Goal: Task Accomplishment & Management: Use online tool/utility

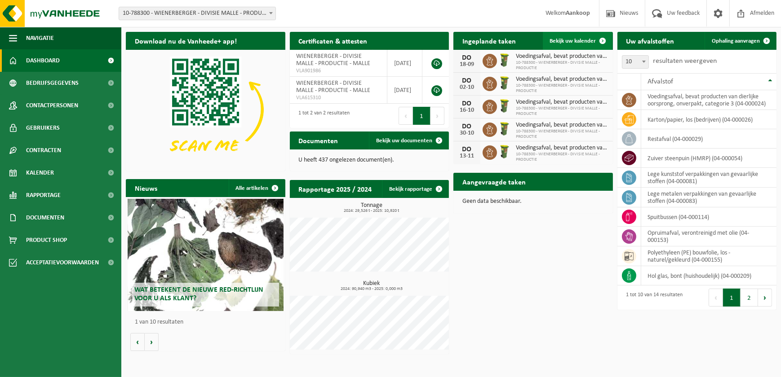
click at [581, 38] on span "Bekijk uw kalender" at bounding box center [573, 41] width 46 height 6
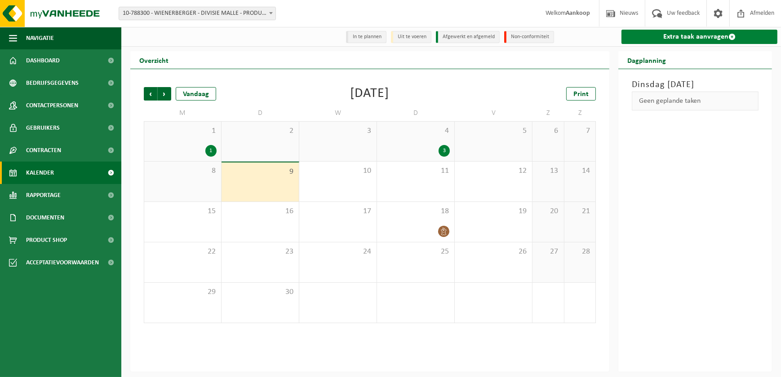
click at [678, 33] on link "Extra taak aanvragen" at bounding box center [699, 37] width 156 height 14
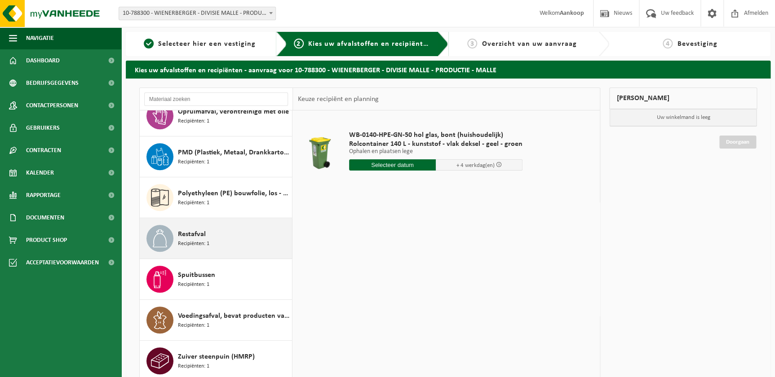
click at [196, 233] on span "Restafval" at bounding box center [192, 234] width 28 height 11
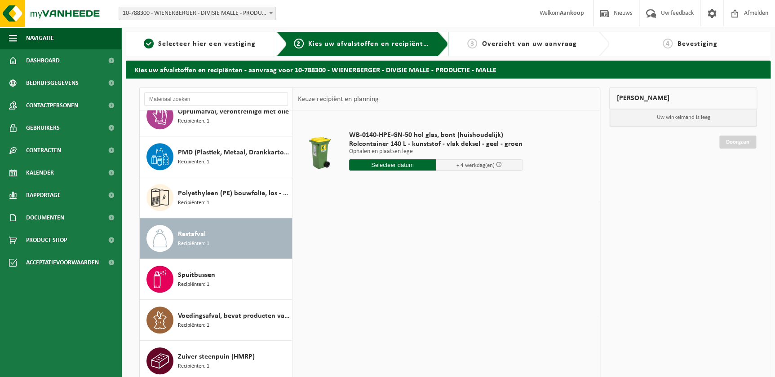
scroll to position [260, 0]
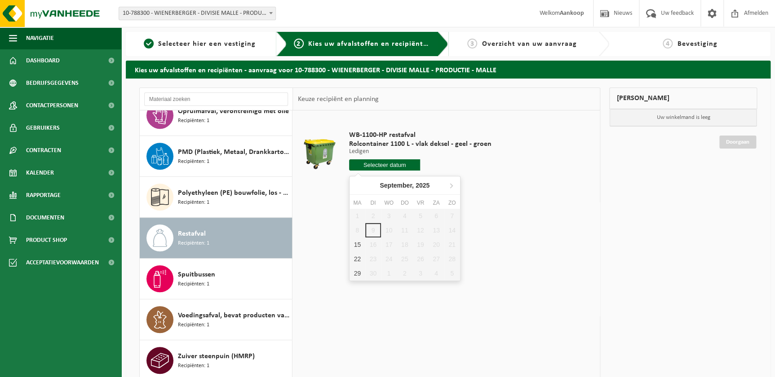
click at [387, 165] on input "text" at bounding box center [384, 164] width 71 height 11
click at [359, 243] on div "15" at bounding box center [357, 245] width 16 height 14
type input "Van 2025-09-15"
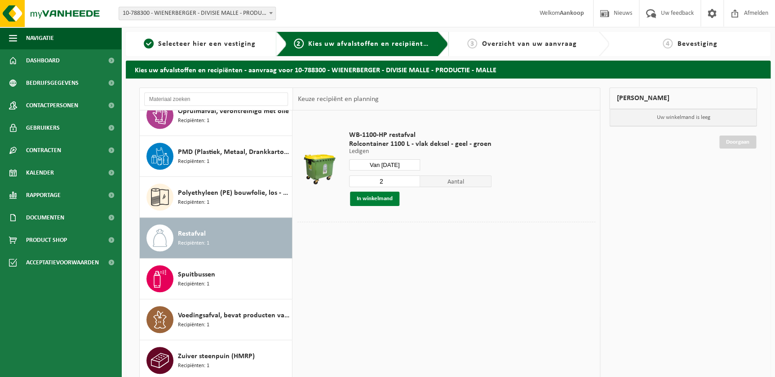
click at [371, 199] on button "In winkelmand" at bounding box center [374, 199] width 49 height 14
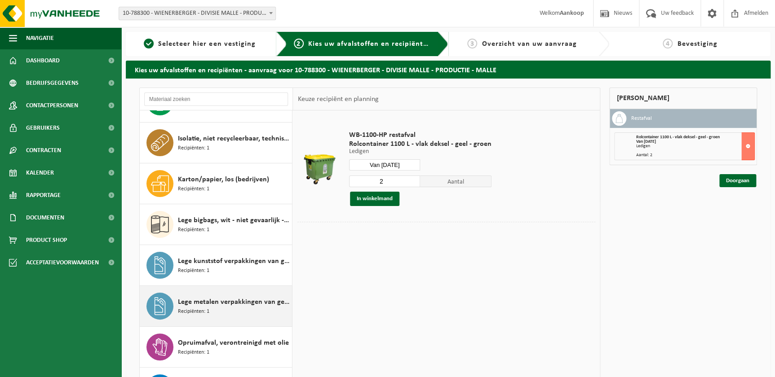
scroll to position [0, 0]
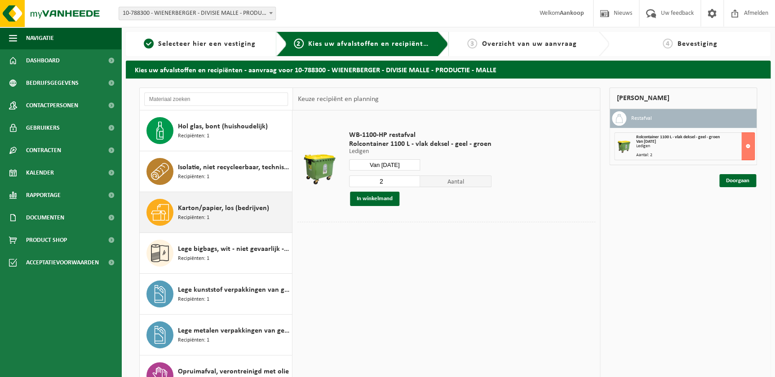
click at [232, 210] on span "Karton/papier, los (bedrijven)" at bounding box center [223, 208] width 91 height 11
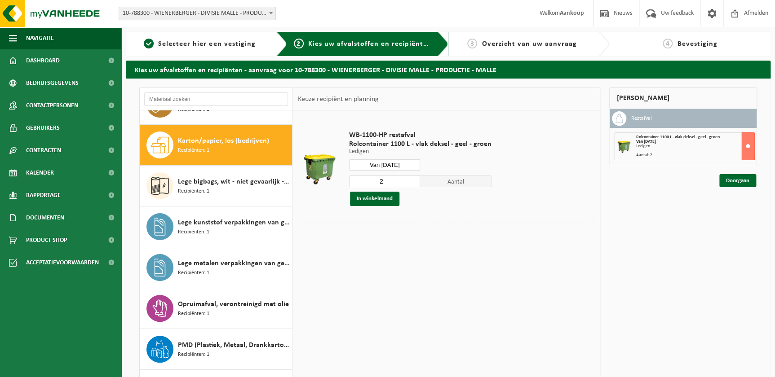
scroll to position [81, 0]
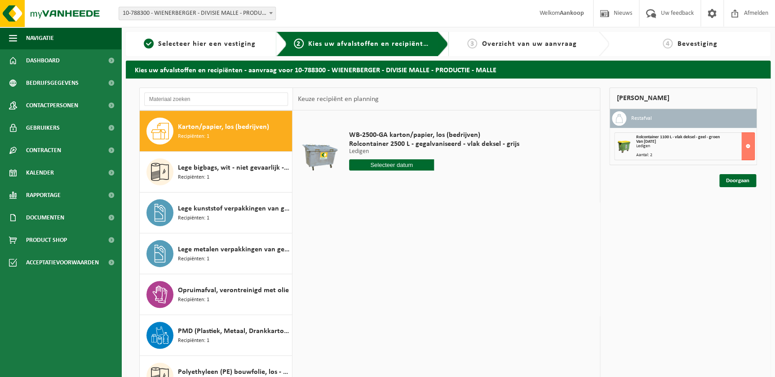
click at [386, 167] on input "text" at bounding box center [391, 164] width 85 height 11
click at [406, 242] on div "18" at bounding box center [405, 245] width 16 height 14
type input "Van 2025-09-18"
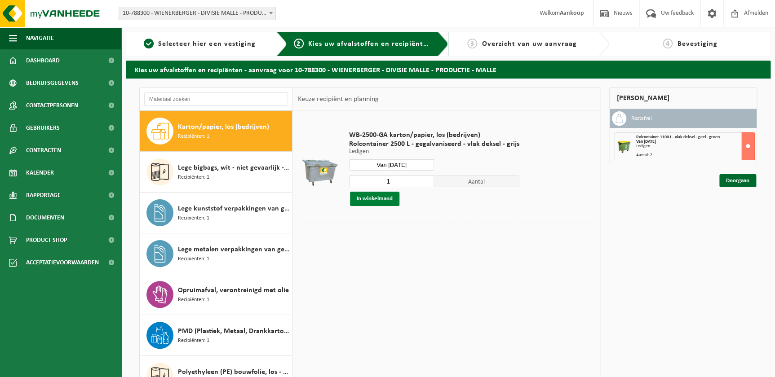
click at [377, 203] on button "In winkelmand" at bounding box center [374, 199] width 49 height 14
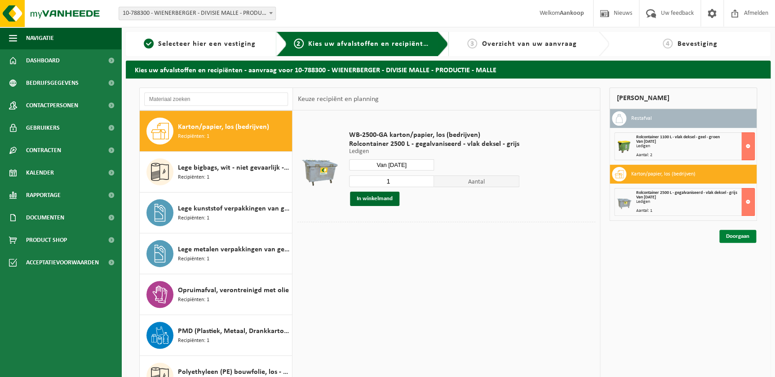
click at [732, 237] on link "Doorgaan" at bounding box center [737, 236] width 37 height 13
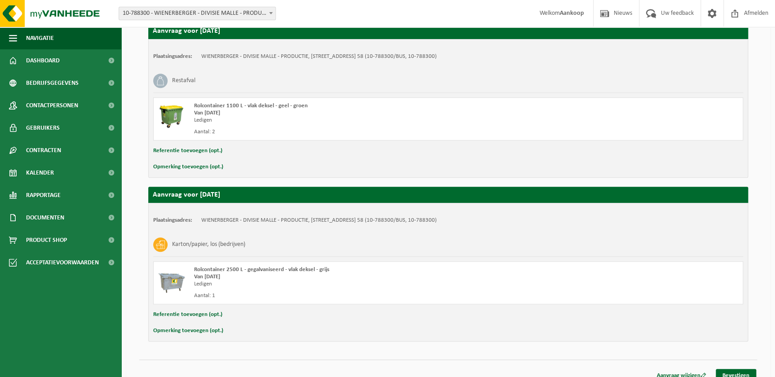
scroll to position [171, 0]
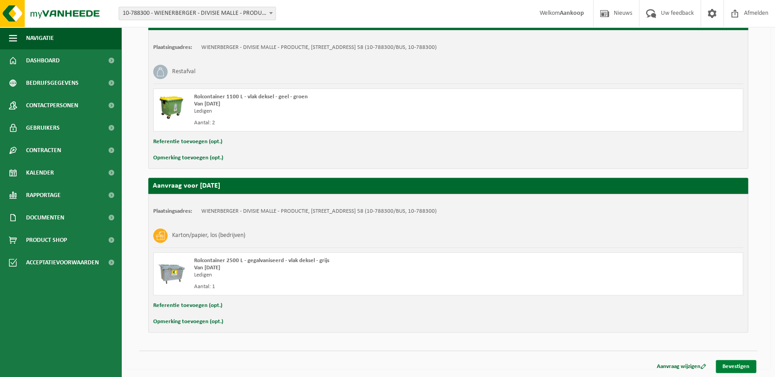
click at [737, 360] on link "Bevestigen" at bounding box center [735, 366] width 40 height 13
click at [736, 365] on link "Bevestigen" at bounding box center [735, 366] width 40 height 13
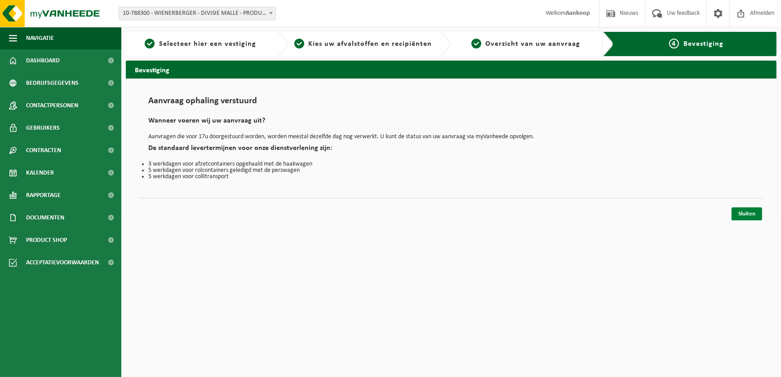
click at [754, 214] on link "Sluiten" at bounding box center [746, 213] width 31 height 13
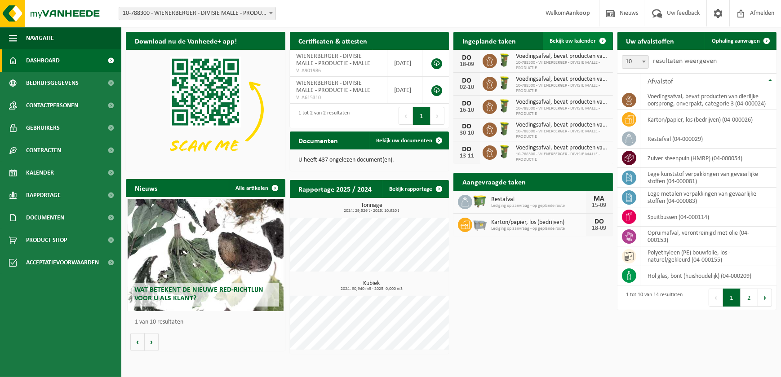
click at [581, 40] on span "Bekijk uw kalender" at bounding box center [573, 41] width 46 height 6
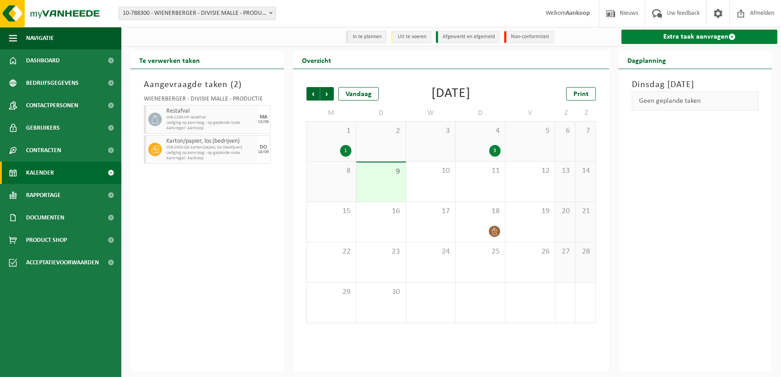
click at [663, 36] on link "Extra taak aanvragen" at bounding box center [699, 37] width 156 height 14
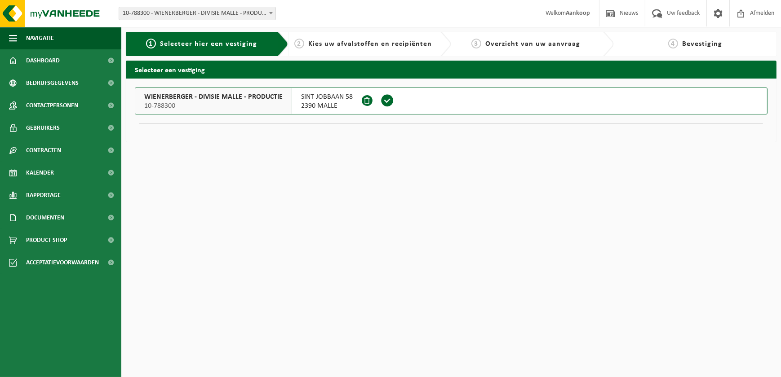
click at [226, 100] on span "WIENERBERGER - DIVISIE MALLE - PRODUCTIE" at bounding box center [213, 97] width 138 height 9
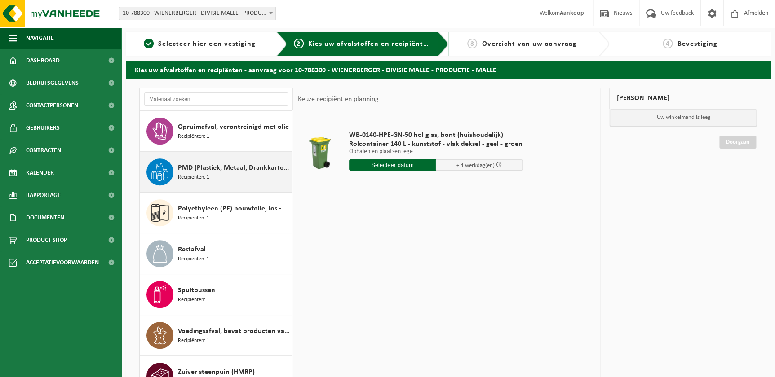
click at [234, 173] on div "PMD (Plastiek, Metaal, Drankkartons) (bedrijven) Recipiënten: 1" at bounding box center [234, 172] width 112 height 27
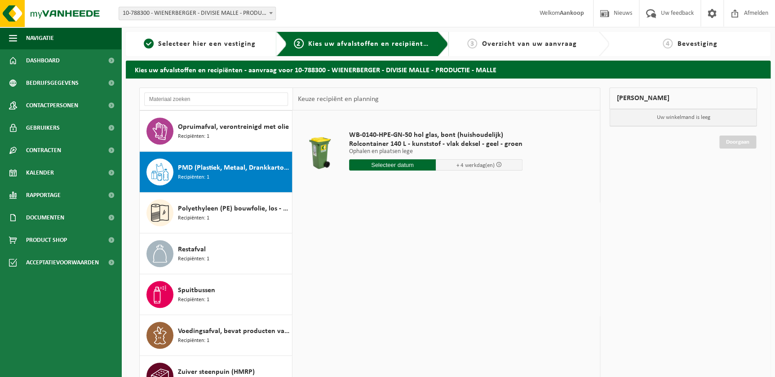
scroll to position [260, 0]
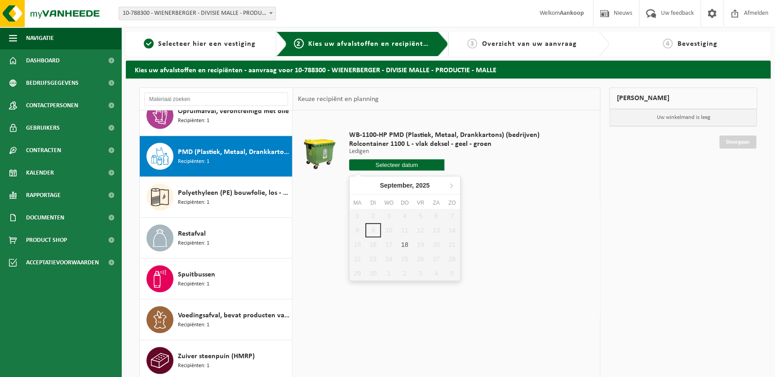
click at [384, 166] on input "text" at bounding box center [396, 164] width 95 height 11
click at [530, 173] on div "WB-1100-HP PMD (Plastiek, Metaal, Drankkartons) (bedrijven) Rolcontainer 1100 L…" at bounding box center [443, 153] width 199 height 62
